Goal: Transaction & Acquisition: Purchase product/service

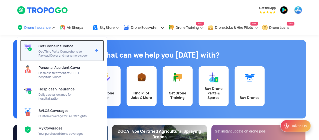
click at [53, 47] on span "Get Drone Insurance" at bounding box center [56, 46] width 35 height 4
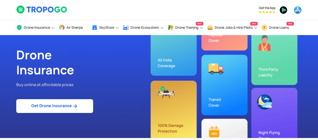
click at [66, 107] on link "Get Drone Insurance" at bounding box center [54, 106] width 77 height 14
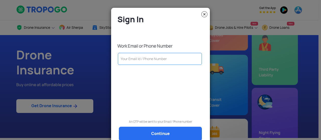
click at [129, 58] on input "text" at bounding box center [160, 59] width 84 height 12
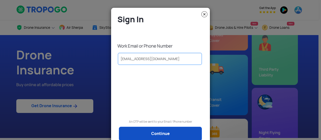
type input "[EMAIL_ADDRESS][DOMAIN_NAME]"
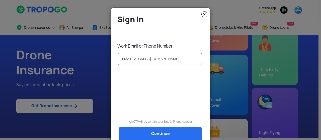
click at [152, 131] on link "Continue" at bounding box center [160, 134] width 83 height 14
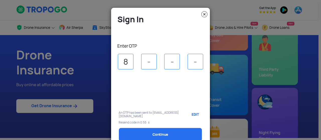
type input "8"
type input "2"
type input "0"
type input "6"
select select "1000000"
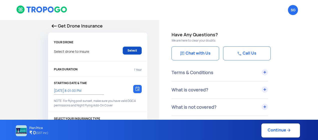
click at [131, 53] on link "Select" at bounding box center [132, 51] width 19 height 8
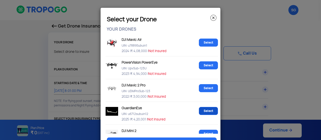
click at [202, 111] on link "Select" at bounding box center [208, 111] width 19 height 8
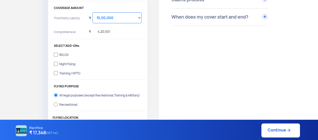
scroll to position [142, 0]
click at [0, 66] on div "Get Drone Insurance YOUR DRONE GuardianEye 2025, u6712subuin12, ₹ 4,20,001 Chan…" at bounding box center [79, 7] width 159 height 258
click at [57, 71] on input "Training / RPTO" at bounding box center [56, 72] width 4 height 7
checkbox input "true"
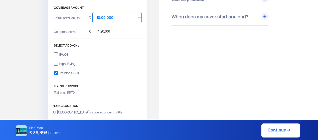
click at [20, 76] on div "Get Drone Insurance YOUR DRONE GuardianEye 2025, u6712subuin12, ₹ 4,20,001 Chan…" at bounding box center [79, 1] width 159 height 247
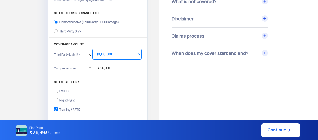
scroll to position [105, 0]
click at [55, 32] on input "Third Party Only" at bounding box center [56, 31] width 4 height 7
radio input "true"
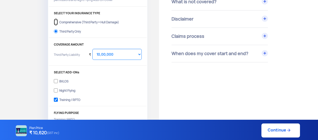
click at [56, 22] on input "Comprehensive (Third Party + Hull Damage)" at bounding box center [56, 22] width 4 height 7
radio input "true"
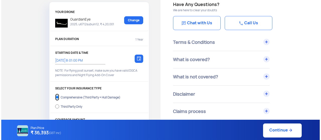
scroll to position [23, 0]
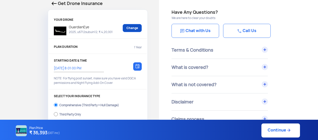
click at [130, 27] on link "Change" at bounding box center [132, 28] width 19 height 8
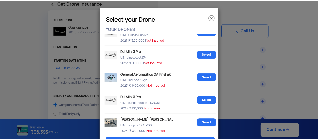
scroll to position [104, 0]
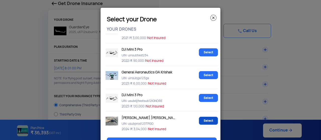
click at [205, 118] on link "Select" at bounding box center [208, 121] width 19 height 8
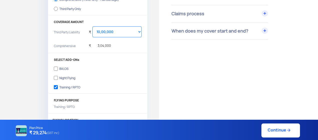
scroll to position [129, 0]
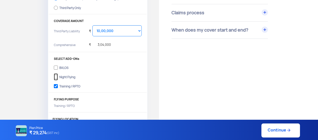
click at [57, 77] on input "Night Flying" at bounding box center [56, 76] width 4 height 7
checkbox input "true"
click at [58, 85] on input "Training / RPTO" at bounding box center [56, 86] width 4 height 7
checkbox input "false"
click at [56, 76] on input "Night Flying" at bounding box center [56, 76] width 4 height 7
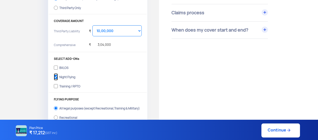
checkbox input "false"
click at [56, 85] on input "Training / RPTO" at bounding box center [56, 86] width 4 height 7
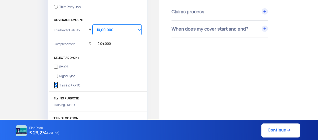
scroll to position [130, 0]
click at [57, 84] on input "Training / RPTO" at bounding box center [56, 84] width 4 height 7
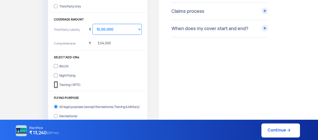
click at [56, 86] on input "Training / RPTO" at bounding box center [56, 84] width 4 height 7
checkbox input "true"
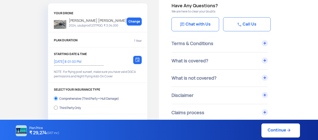
scroll to position [0, 0]
